Goal: Task Accomplishment & Management: Manage account settings

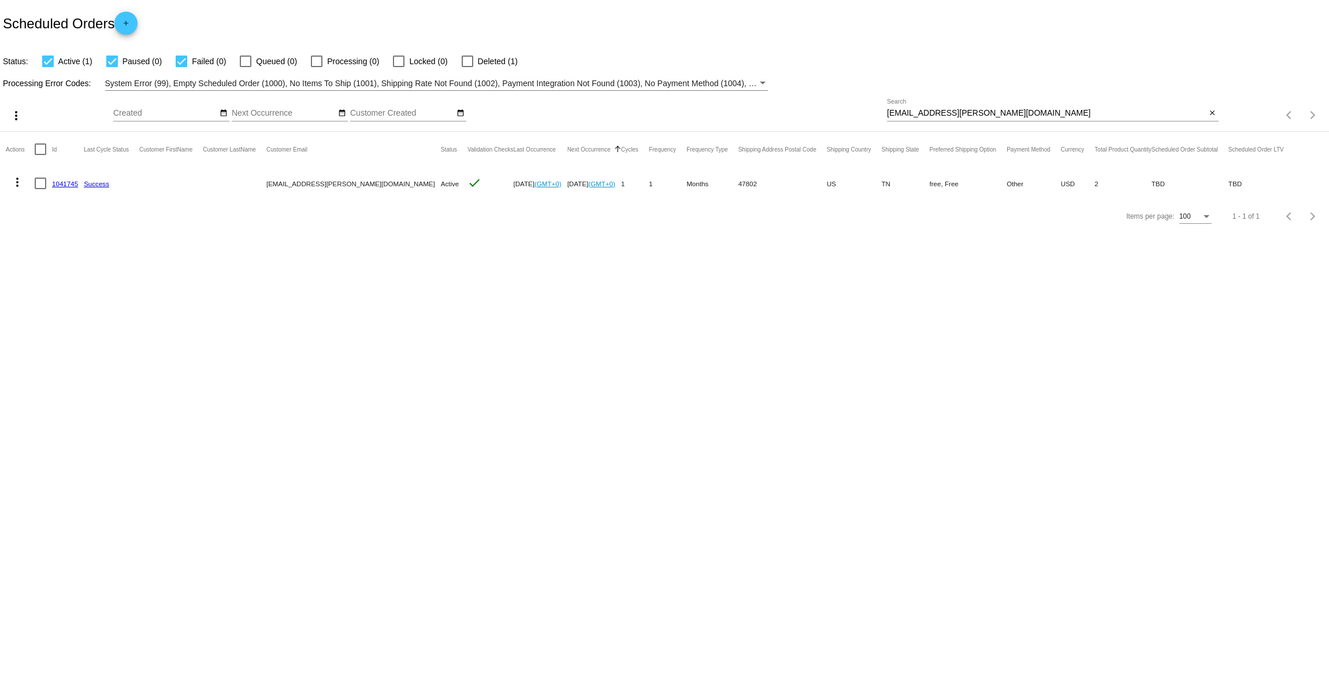
click at [952, 114] on input "[EMAIL_ADDRESS][PERSON_NAME][DOMAIN_NAME]" at bounding box center [1047, 113] width 320 height 9
click at [951, 114] on input "chocolab.finn@gmail.com" at bounding box center [1047, 113] width 320 height 9
paste input "[EMAIL_ADDRESS][DOMAIN_NAME]"
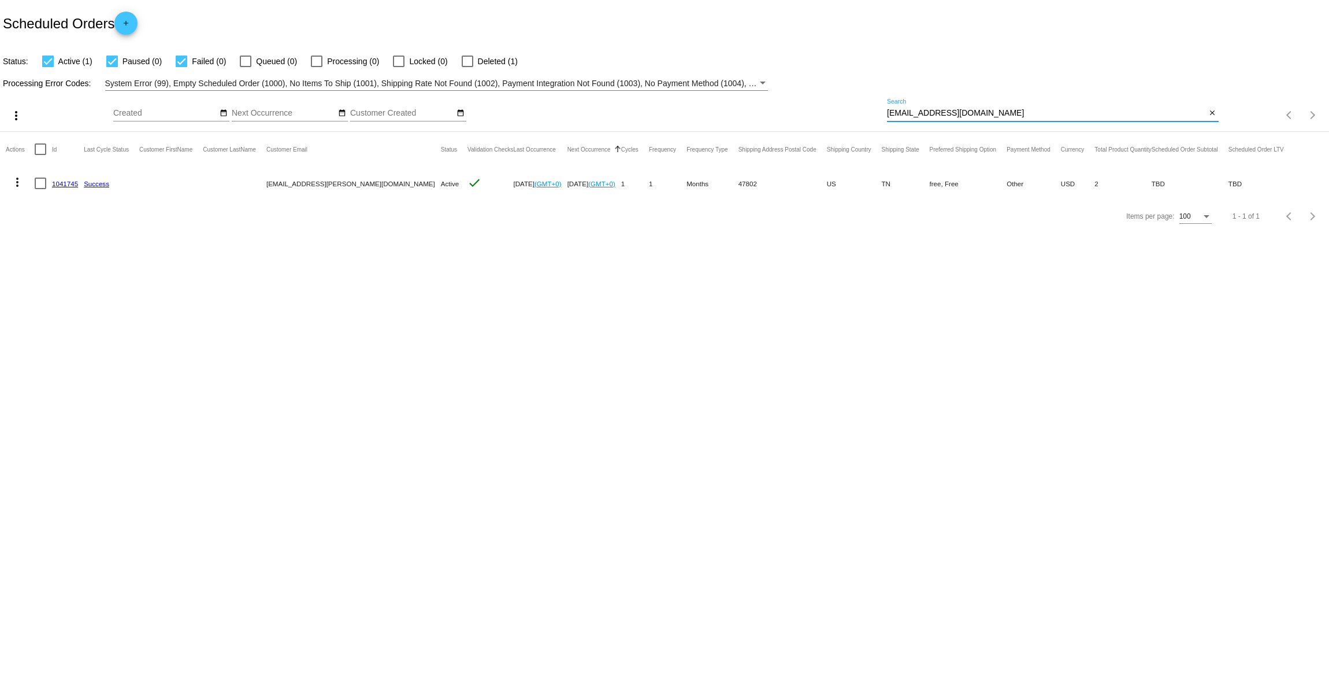
type input "[EMAIL_ADDRESS][DOMAIN_NAME]"
click at [16, 182] on mat-icon "more_vert" at bounding box center [17, 182] width 14 height 14
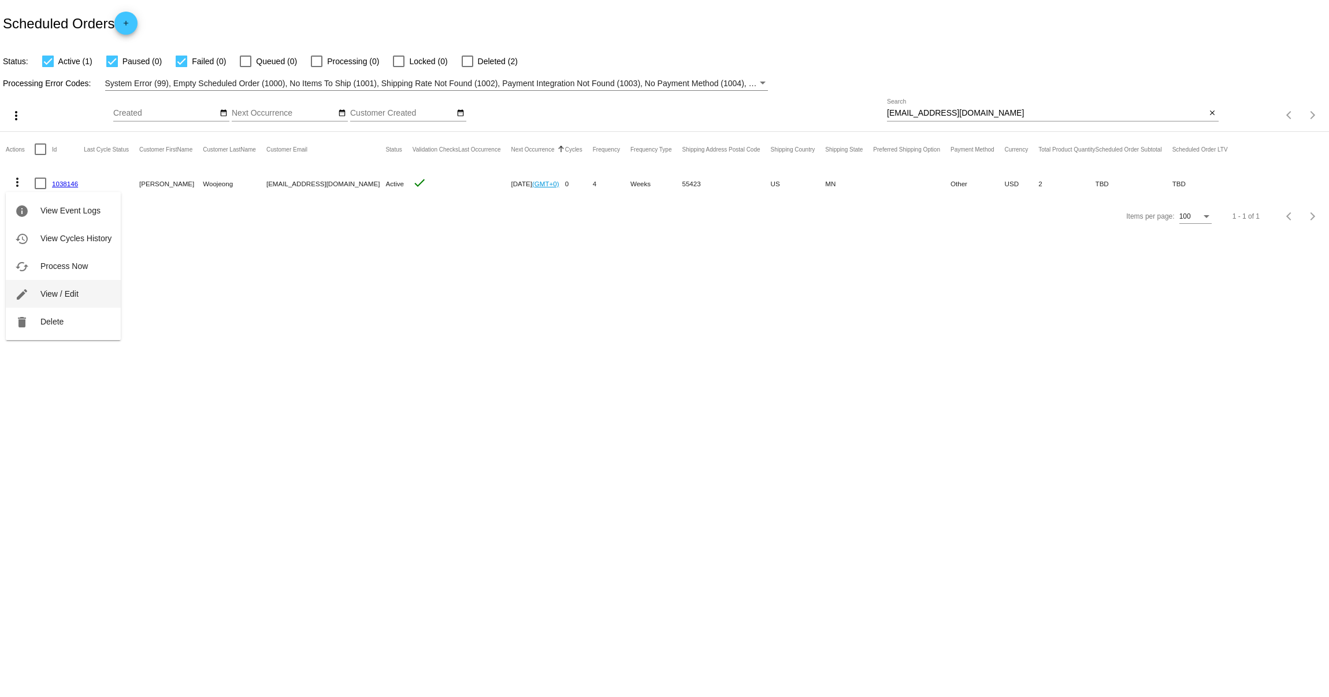
click at [57, 292] on span "View / Edit" at bounding box center [59, 293] width 38 height 9
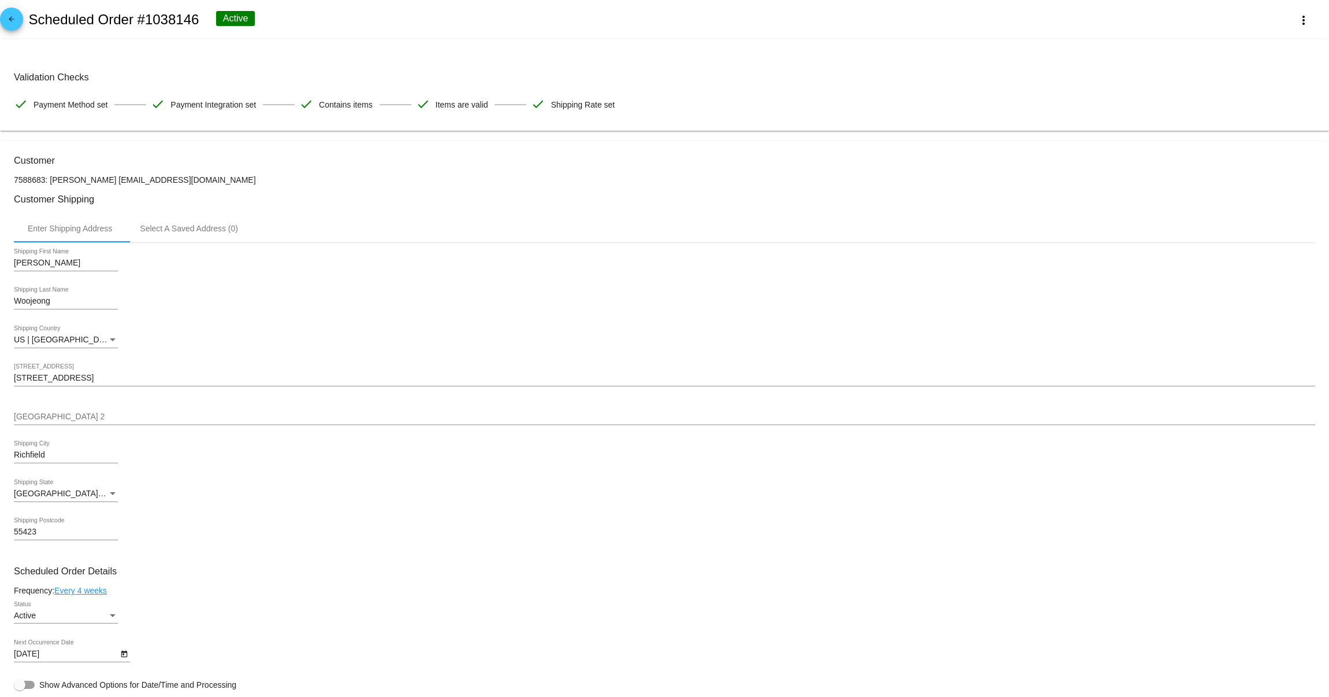
drag, startPoint x: 44, startPoint y: 180, endPoint x: 11, endPoint y: 179, distance: 33.0
copy p "7588683"
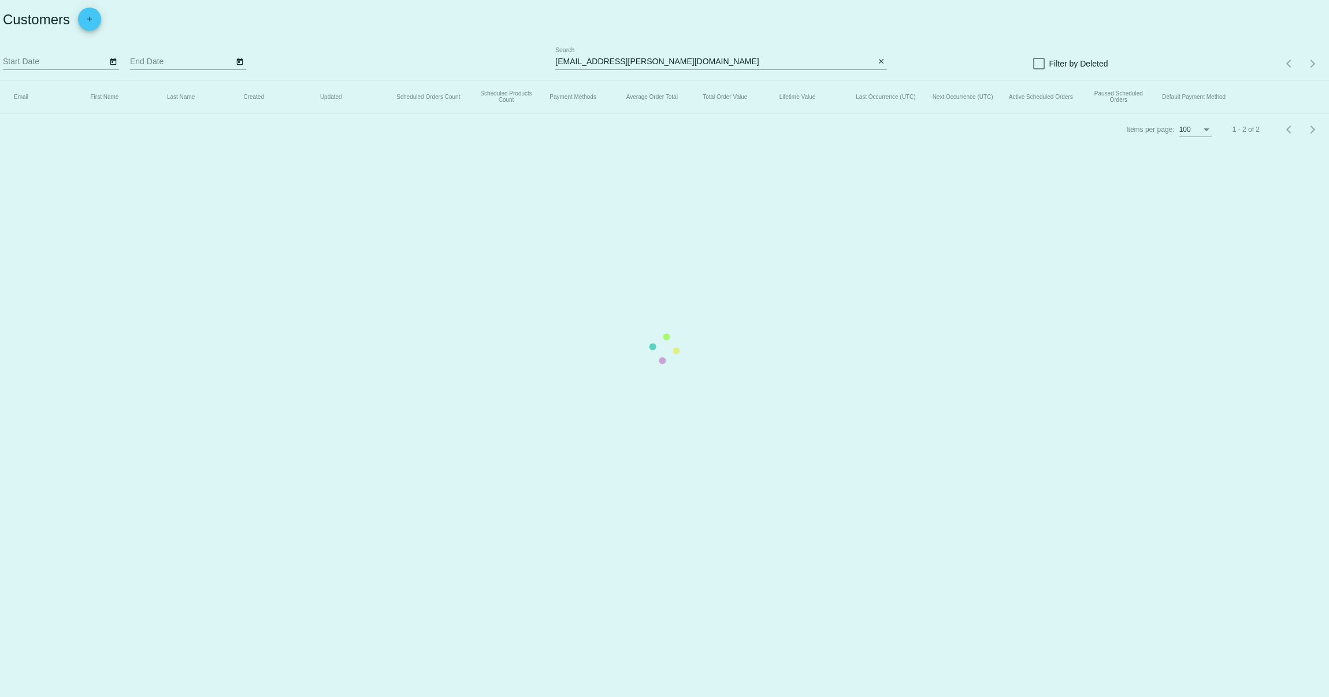
click at [622, 53] on div "chocolab.finn@gmail.com Search" at bounding box center [715, 58] width 320 height 23
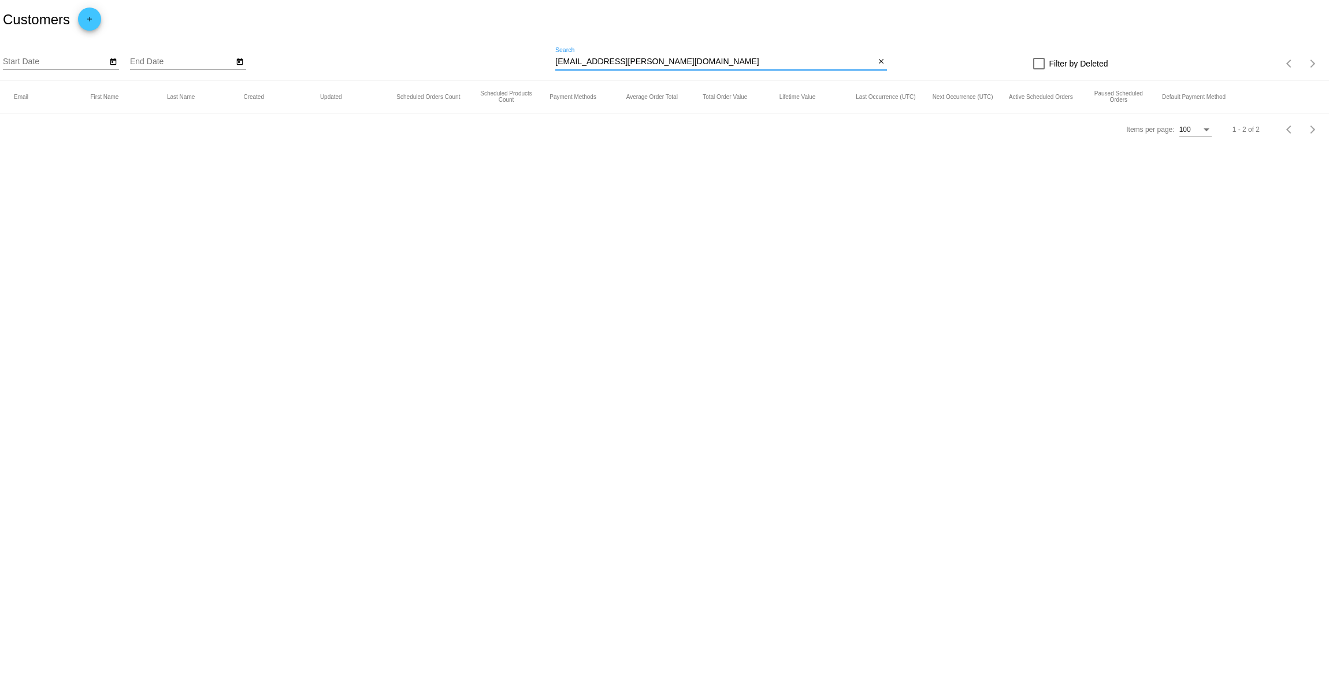
click at [622, 60] on input "chocolab.finn@gmail.com" at bounding box center [715, 61] width 320 height 9
paste input "7588683"
type input "7588683"
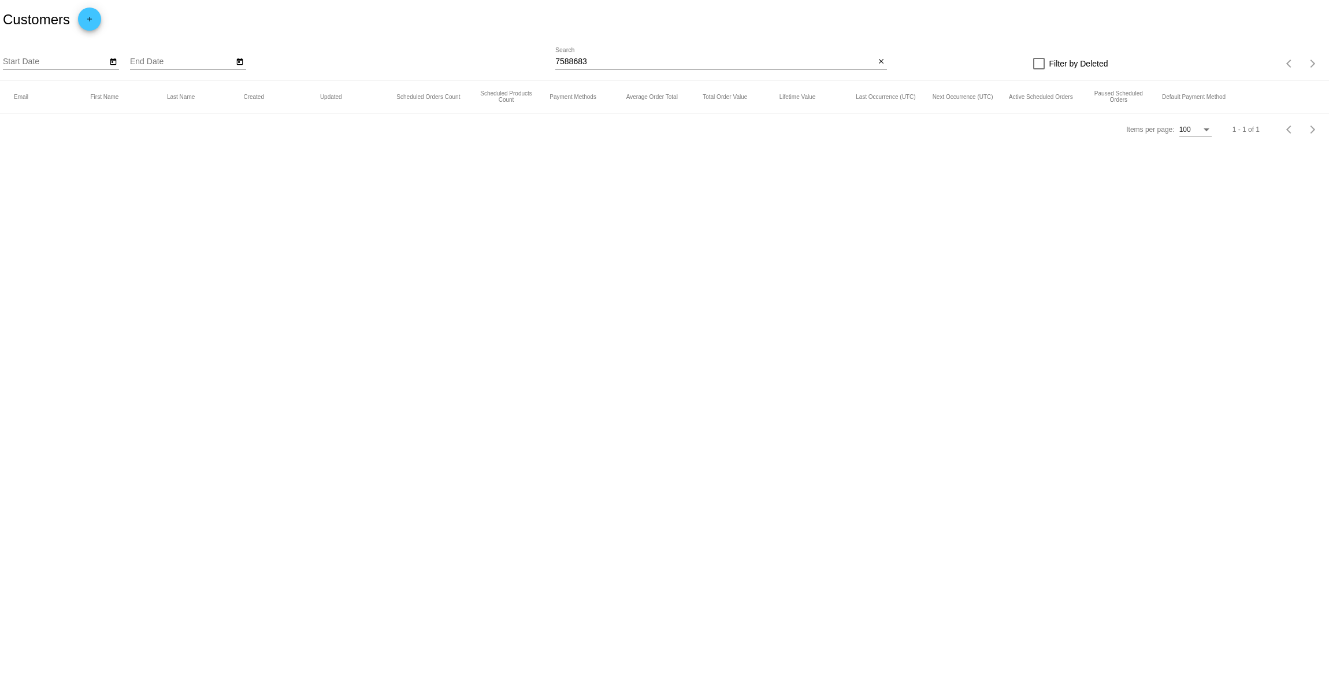
click at [489, 298] on body "Customers add Start Date End Date 7588683 Search close Filter by Deleted Items …" at bounding box center [664, 348] width 1329 height 697
click at [884, 64] on mat-icon "close" at bounding box center [881, 61] width 8 height 9
click at [845, 83] on mat-header-row "Email First Name Last Name Created Updated Scheduled Orders Count Scheduled Pro…" at bounding box center [664, 96] width 1329 height 33
click at [879, 62] on mat-icon "search" at bounding box center [880, 64] width 14 height 18
drag, startPoint x: 745, startPoint y: 56, endPoint x: 743, endPoint y: 62, distance: 6.8
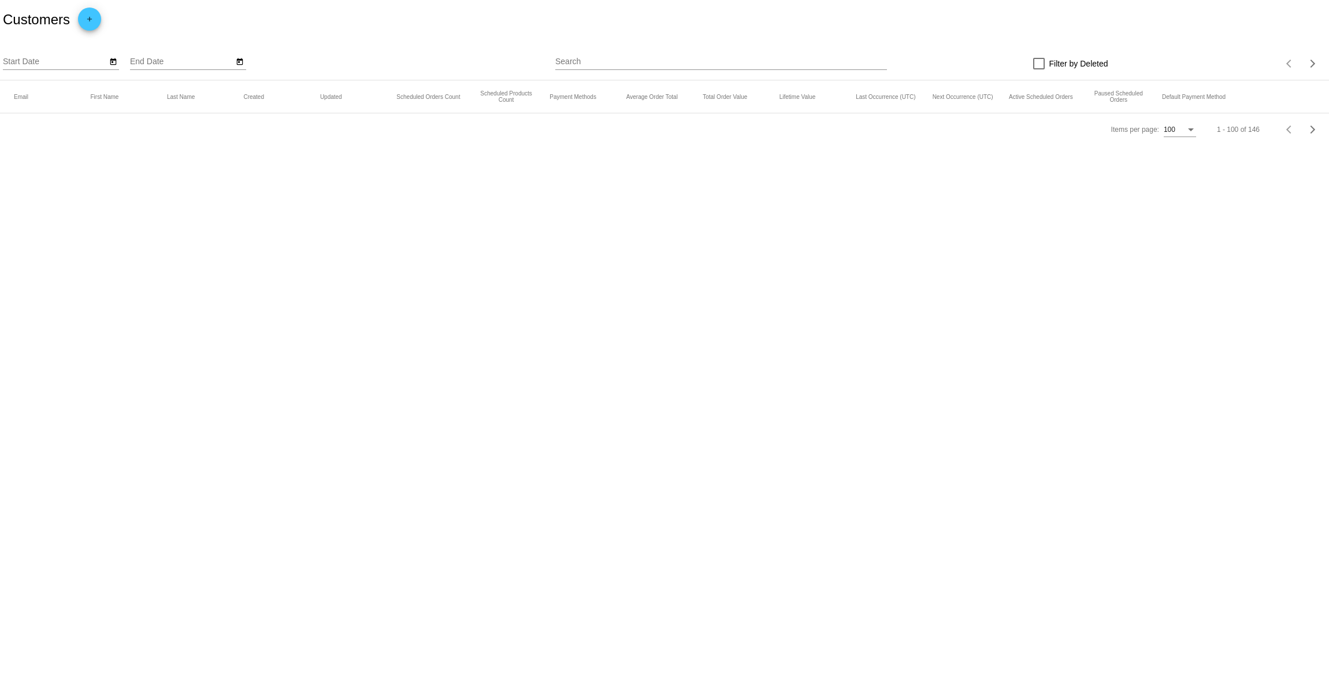
click at [745, 57] on div "Search" at bounding box center [721, 58] width 332 height 23
paste input "7588683"
type input "7588683"
click at [670, 227] on body "Customers add Start Date End Date 7588683 Search close Filter by Deleted Items …" at bounding box center [664, 348] width 1329 height 697
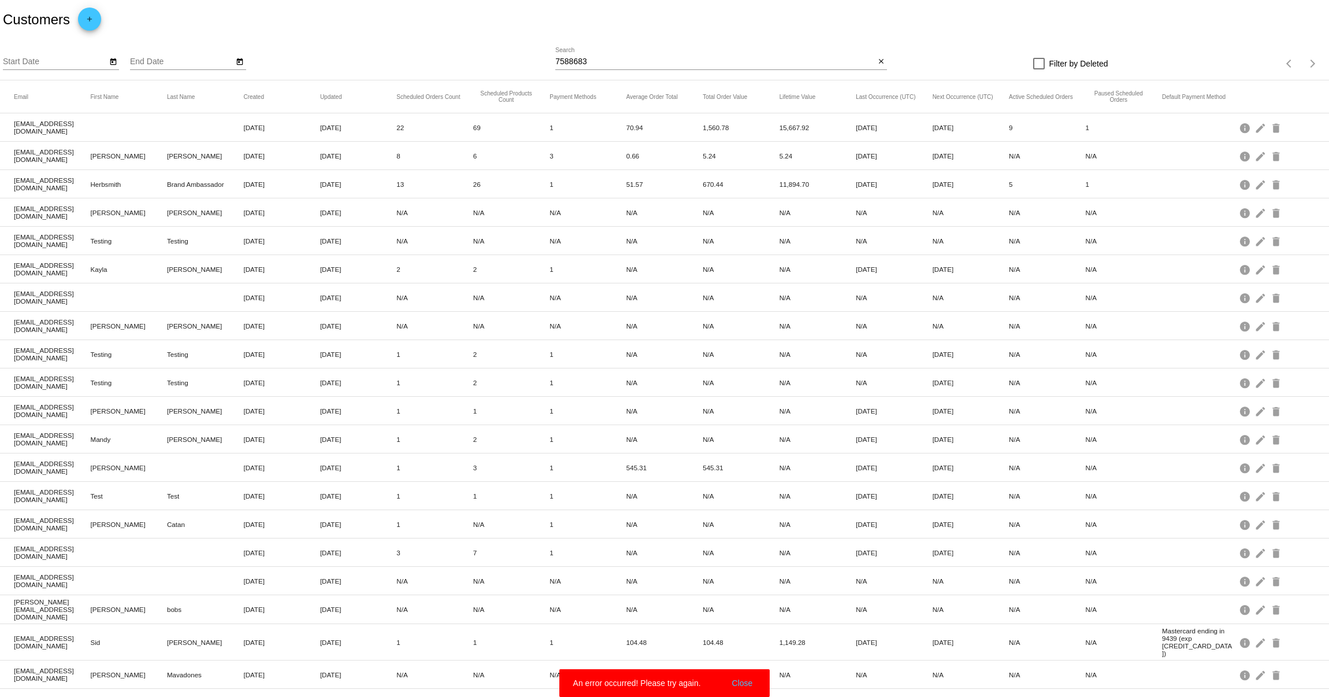
click at [795, 68] on div "7588683 Search" at bounding box center [715, 58] width 320 height 23
click at [784, 64] on input "7588683" at bounding box center [715, 61] width 320 height 9
click at [877, 62] on mat-icon "search" at bounding box center [880, 64] width 14 height 18
click at [825, 70] on div at bounding box center [721, 69] width 332 height 1
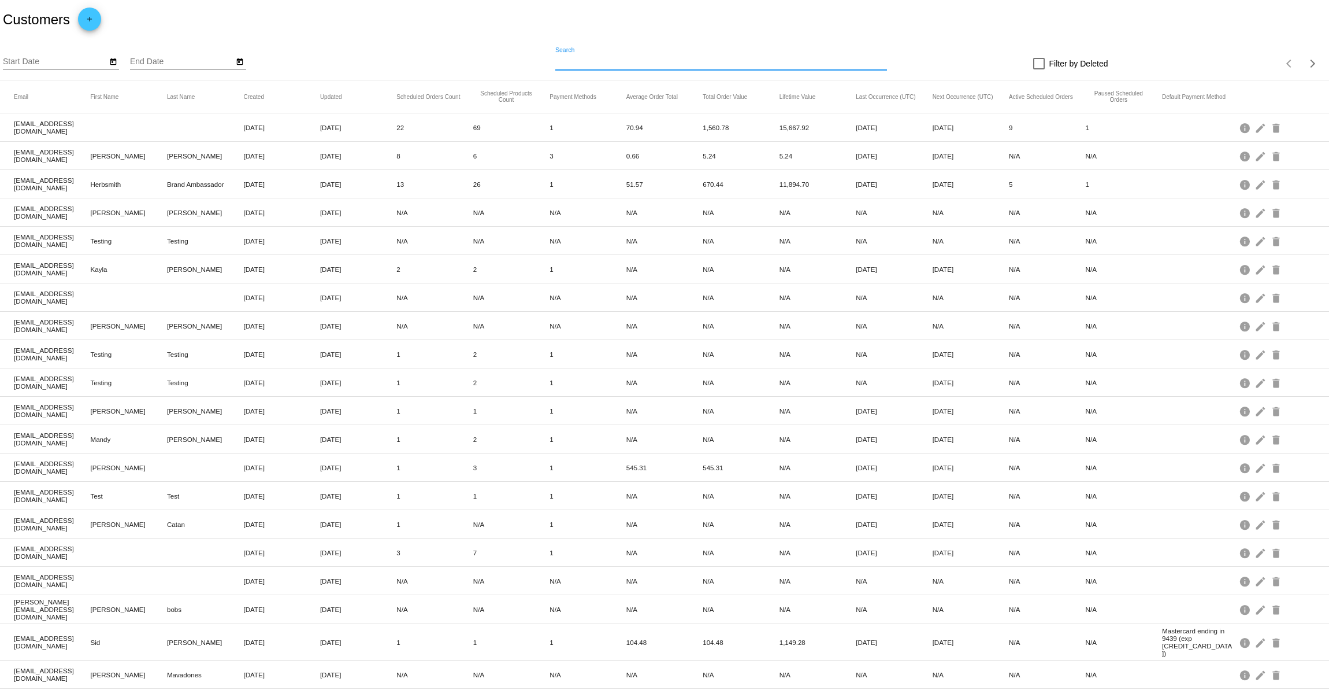
click at [800, 62] on input "Search" at bounding box center [721, 61] width 332 height 9
paste input "7588683"
type input "7588683"
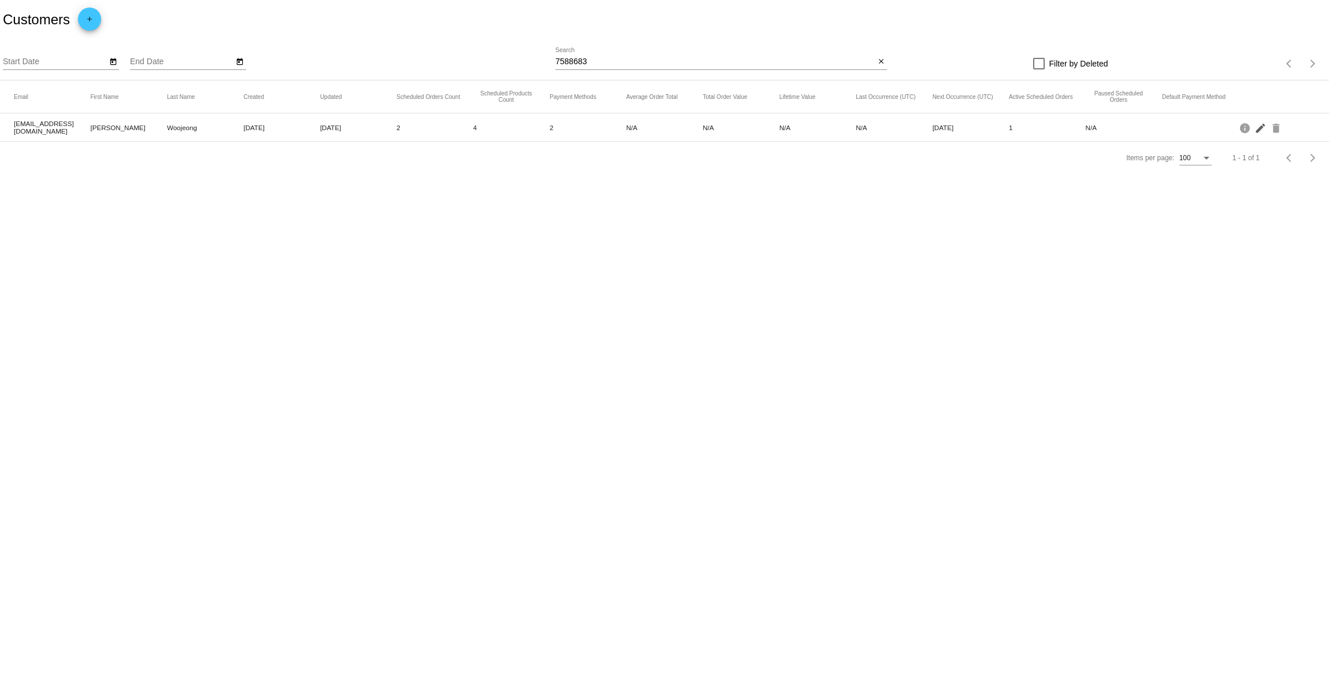
click at [1258, 132] on mat-icon "edit" at bounding box center [1262, 127] width 14 height 18
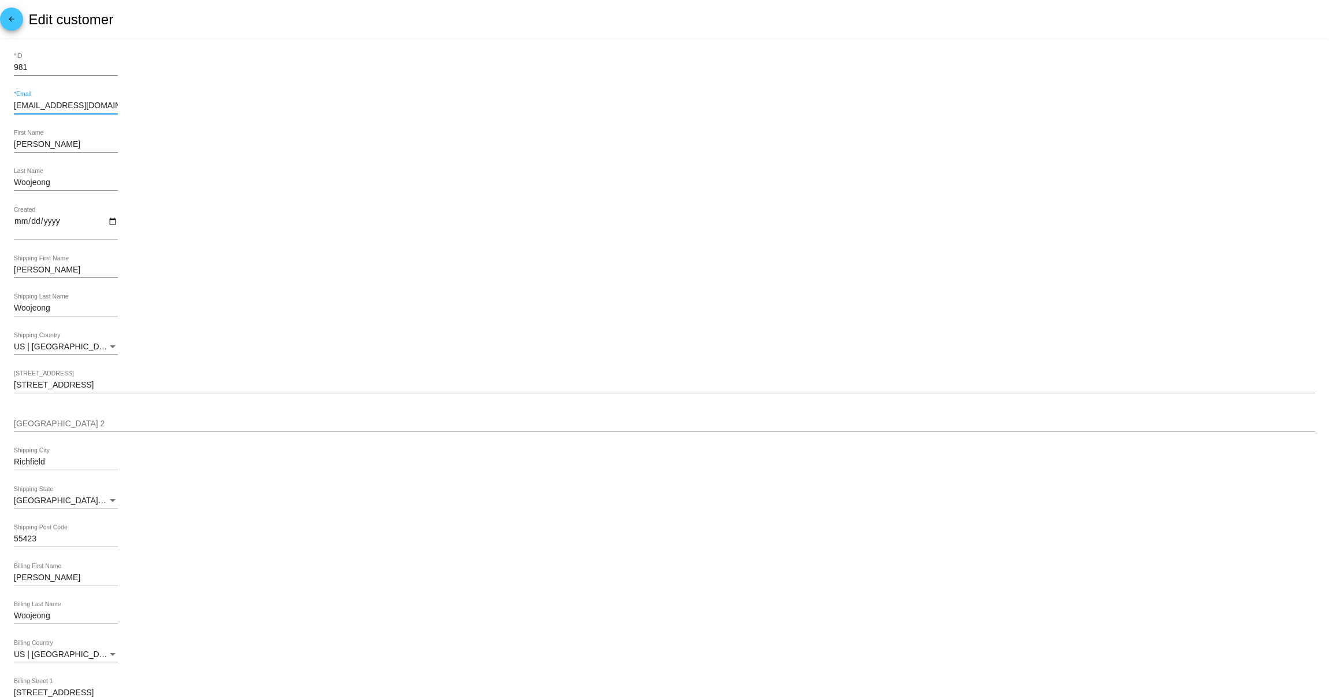
click at [79, 106] on input "[EMAIL_ADDRESS][DOMAIN_NAME]" at bounding box center [66, 105] width 104 height 9
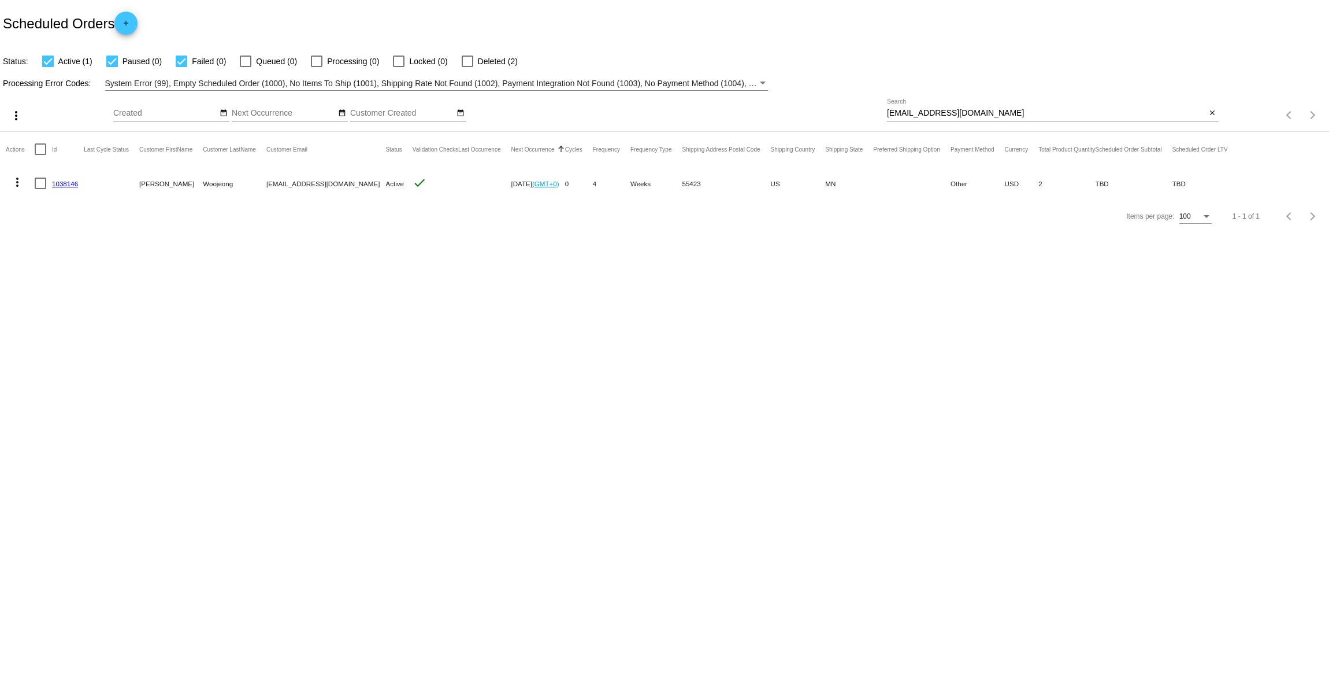
click at [932, 110] on input "[EMAIL_ADDRESS][DOMAIN_NAME]" at bounding box center [1047, 113] width 320 height 9
click at [932, 110] on input "wkim1108@gmail.com" at bounding box center [1047, 113] width 320 height 9
paste input "andrea.mendoza_94@yahoo"
type input "[PERSON_NAME][EMAIL_ADDRESS][DOMAIN_NAME]"
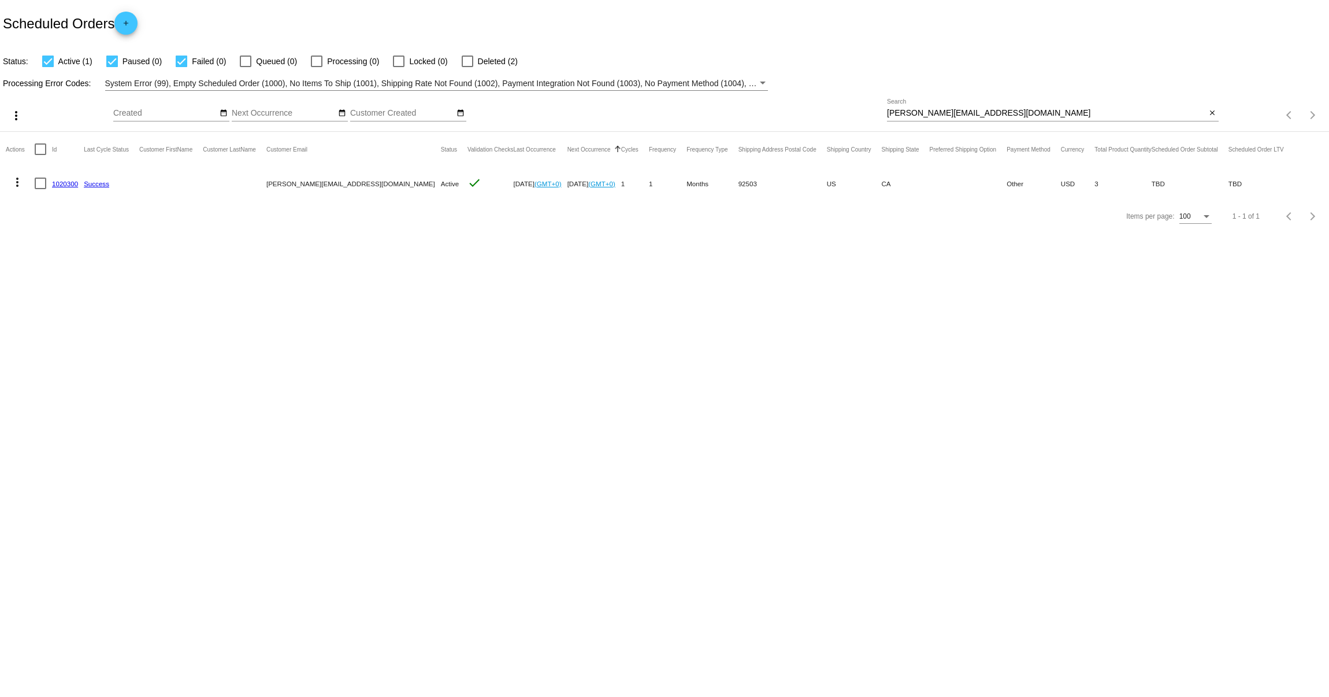
click at [17, 183] on mat-icon "more_vert" at bounding box center [17, 182] width 14 height 14
click at [79, 268] on span "Process Now" at bounding box center [63, 265] width 47 height 9
